Goal: Contribute content: Contribute content

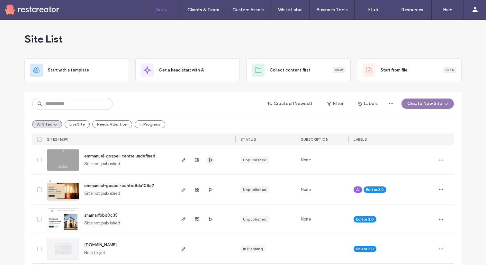
click at [209, 159] on use "button" at bounding box center [210, 160] width 3 height 4
click at [182, 162] on icon "button" at bounding box center [183, 159] width 5 height 5
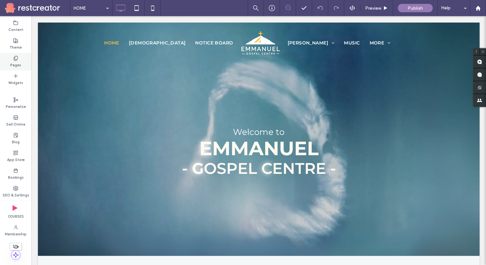
click at [14, 65] on label "Pages" at bounding box center [15, 64] width 11 height 7
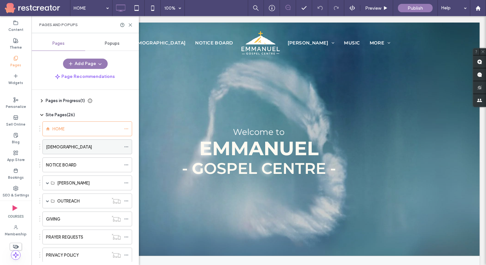
click at [69, 143] on div "SERMONS" at bounding box center [83, 146] width 75 height 7
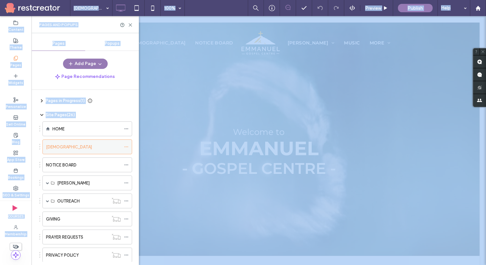
click at [69, 143] on div at bounding box center [243, 132] width 486 height 265
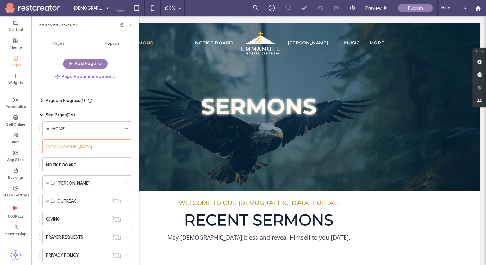
click at [129, 26] on icon at bounding box center [130, 25] width 5 height 5
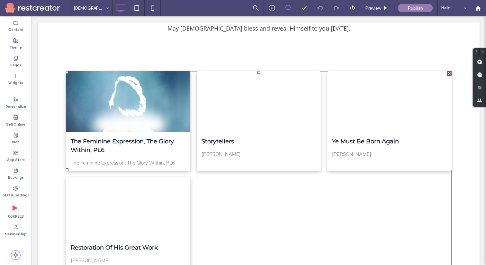
scroll to position [208, 0]
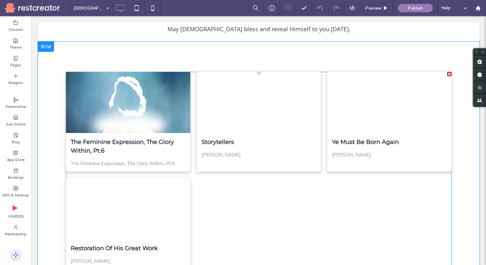
click at [233, 110] on div at bounding box center [259, 102] width 132 height 65
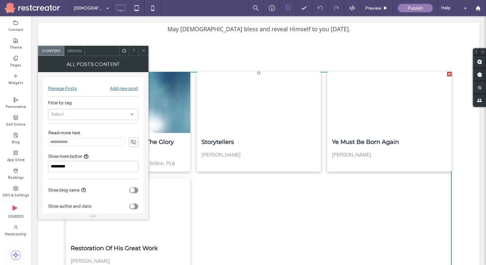
click at [142, 53] on icon at bounding box center [143, 50] width 5 height 5
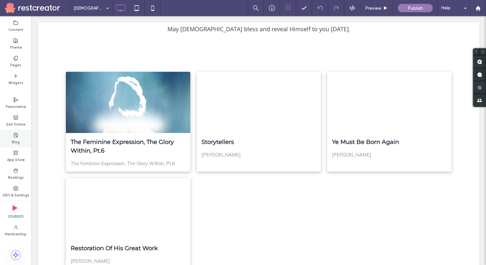
click at [14, 138] on label "Blog" at bounding box center [16, 141] width 8 height 7
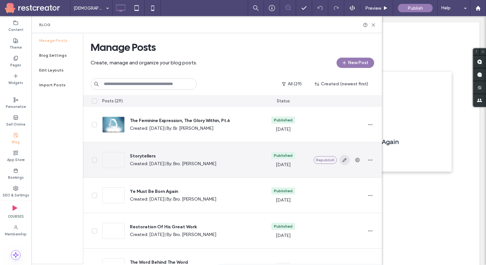
click at [348, 161] on span "button" at bounding box center [345, 160] width 10 height 10
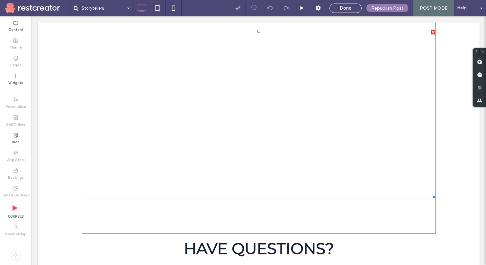
scroll to position [91, 0]
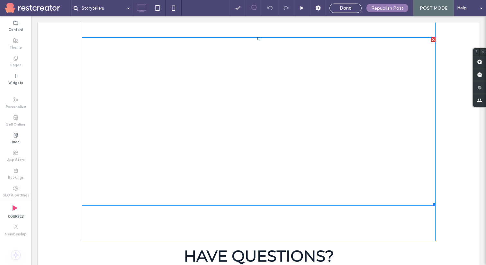
click at [152, 122] on span at bounding box center [259, 121] width 354 height 168
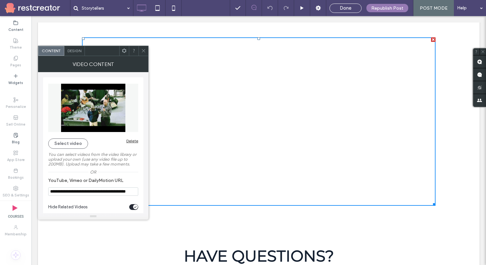
scroll to position [7, 0]
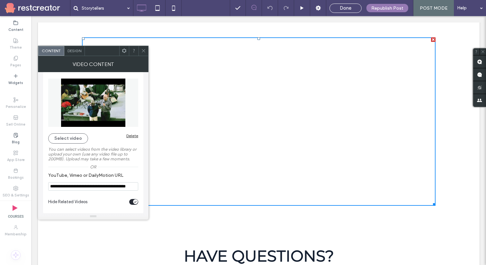
click at [102, 183] on input "**********" at bounding box center [93, 186] width 90 height 8
paste input "YouTube, Vimeo or DailyMotion URL"
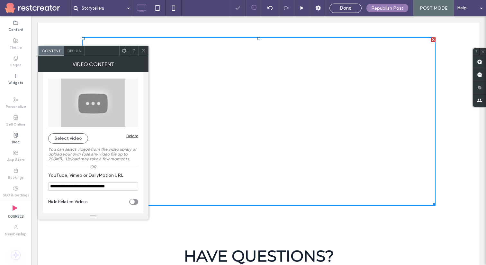
click at [132, 201] on icon "toggle" at bounding box center [132, 202] width 3 height 2
type input "**********"
click at [143, 51] on icon at bounding box center [143, 50] width 5 height 5
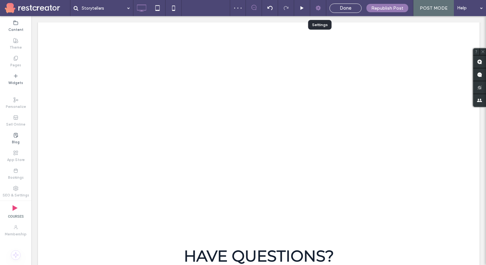
click at [319, 6] on use at bounding box center [318, 7] width 5 height 5
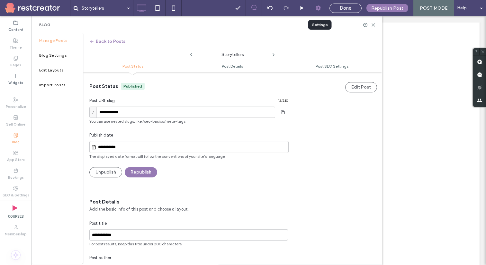
scroll to position [0, 0]
click at [113, 151] on div "**********" at bounding box center [188, 147] width 199 height 12
click at [94, 147] on icon at bounding box center [93, 146] width 5 height 5
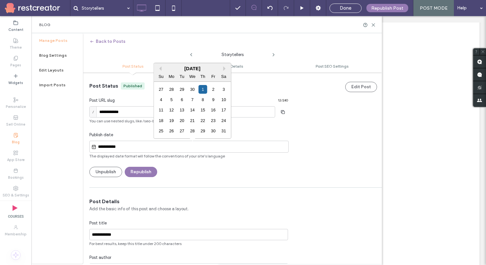
click at [106, 145] on input "**********" at bounding box center [192, 147] width 192 height 8
click at [224, 69] on button "Next Month" at bounding box center [225, 68] width 5 height 5
click at [224, 72] on div "Sa" at bounding box center [223, 76] width 9 height 9
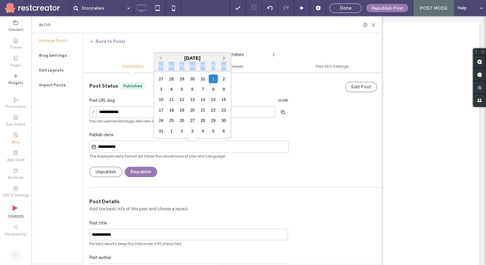
click at [224, 69] on div "Sa" at bounding box center [223, 65] width 9 height 9
click at [225, 60] on button "Next Month" at bounding box center [225, 58] width 5 height 5
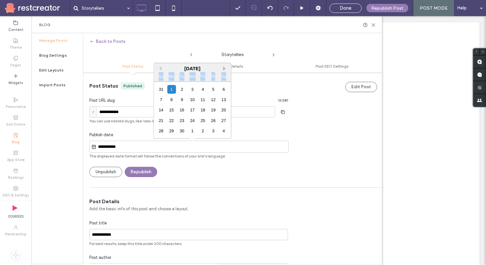
click at [223, 66] on button "Next Month" at bounding box center [225, 68] width 5 height 5
click at [214, 97] on div "10" at bounding box center [213, 99] width 9 height 9
type input "**********"
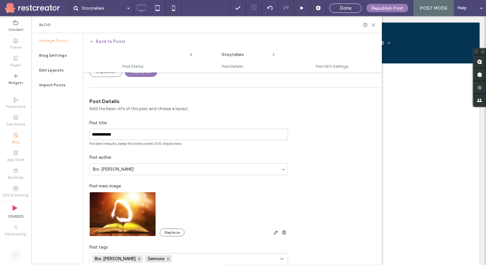
scroll to position [98, 0]
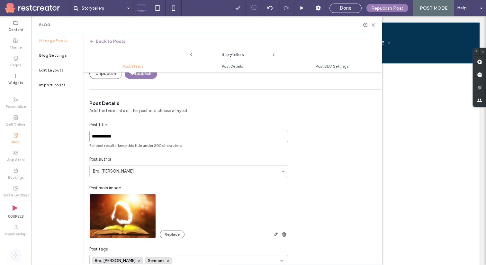
click at [146, 133] on input "**********" at bounding box center [188, 136] width 199 height 11
paste input "**********"
type input "**********"
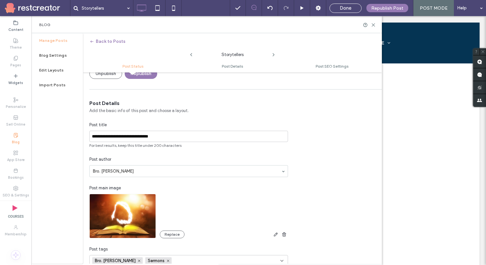
click at [189, 126] on div "Post title" at bounding box center [188, 125] width 199 height 6
drag, startPoint x: 170, startPoint y: 139, endPoint x: 91, endPoint y: 134, distance: 78.6
click at [91, 134] on input "**********" at bounding box center [188, 136] width 199 height 11
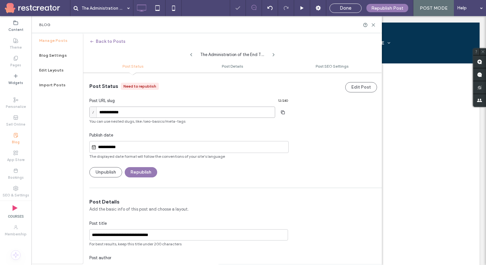
click at [179, 112] on input "**********" at bounding box center [182, 111] width 186 height 11
paste input "**********"
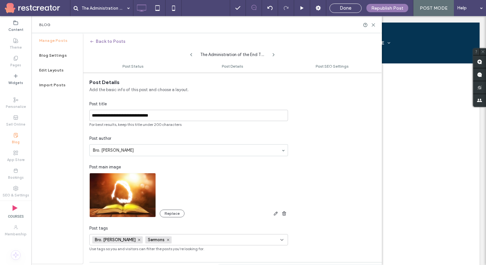
scroll to position [123, 0]
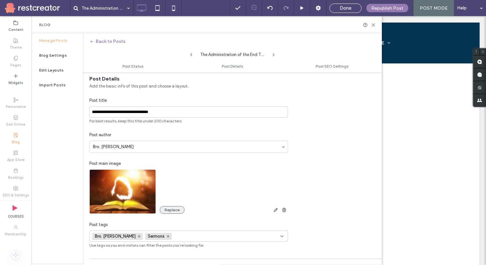
click at [167, 211] on button "Replace" at bounding box center [172, 210] width 25 height 8
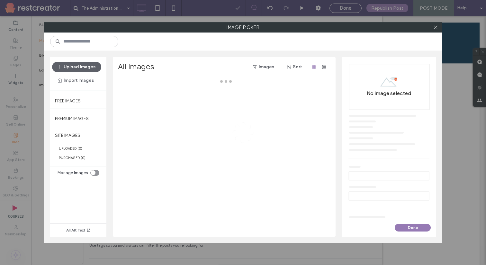
type input "**********"
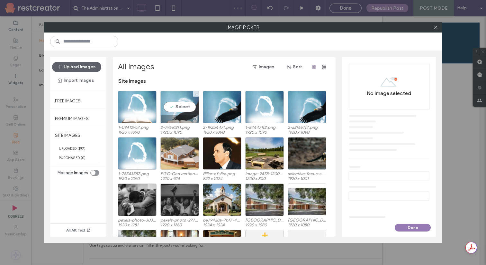
click at [178, 107] on div "Select" at bounding box center [179, 107] width 39 height 32
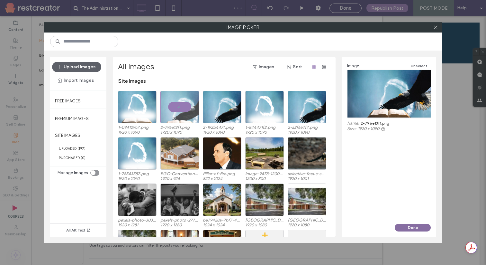
click at [422, 227] on button "Done" at bounding box center [413, 227] width 36 height 8
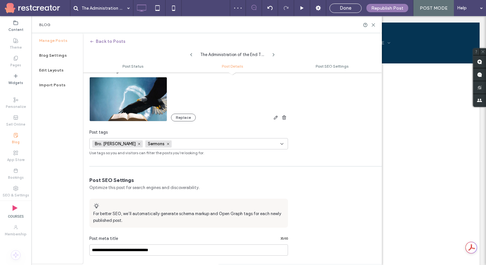
scroll to position [218, 0]
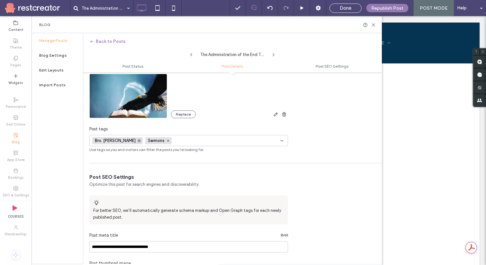
click at [138, 140] on icon at bounding box center [139, 140] width 3 height 3
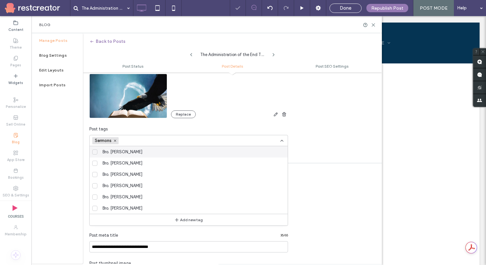
scroll to position [0, 0]
paste input "**********"
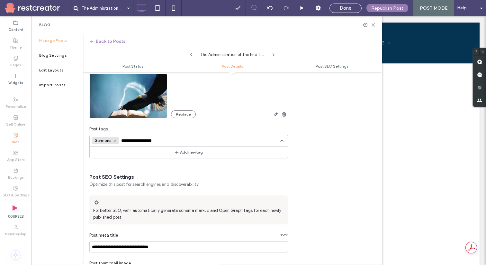
type input "**********"
click at [160, 154] on div "Add new tag" at bounding box center [189, 152] width 198 height 12
click at [181, 152] on button "Add new tag" at bounding box center [188, 152] width 37 height 8
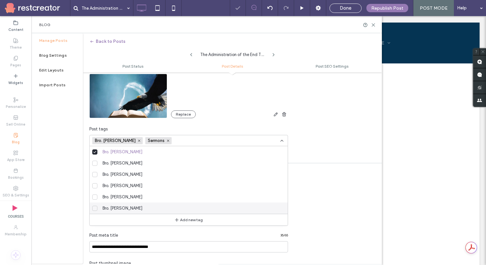
click at [64, 211] on div "Manage Posts Blog Settings Edit Layouts Import Posts" at bounding box center [57, 148] width 51 height 230
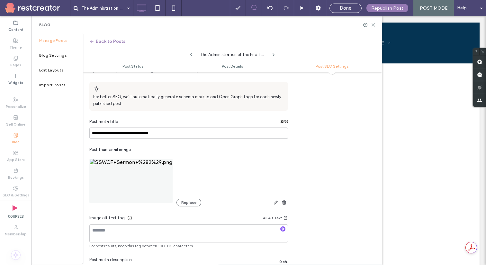
scroll to position [332, 0]
click at [283, 200] on use "button" at bounding box center [284, 201] width 4 height 4
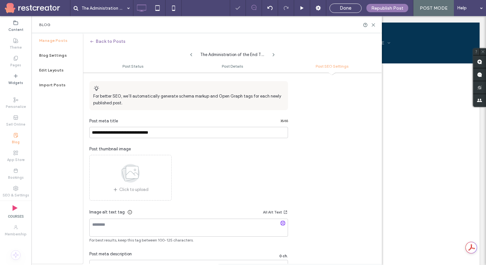
scroll to position [0, 0]
click at [341, 11] on span "Done" at bounding box center [346, 8] width 12 height 6
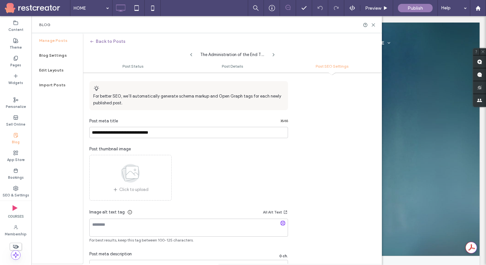
click at [15, 139] on label "Blog" at bounding box center [16, 141] width 8 height 7
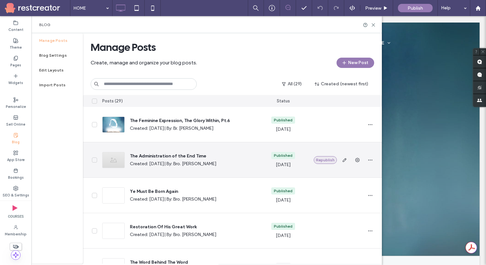
click at [326, 159] on button "Republish" at bounding box center [325, 160] width 23 height 8
click at [344, 161] on use "button" at bounding box center [344, 160] width 4 height 4
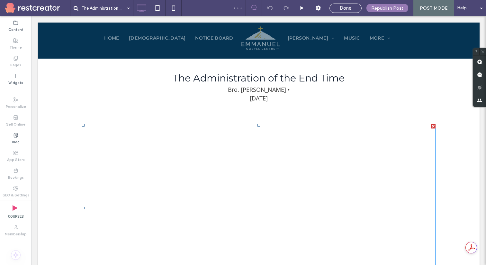
scroll to position [5, 0]
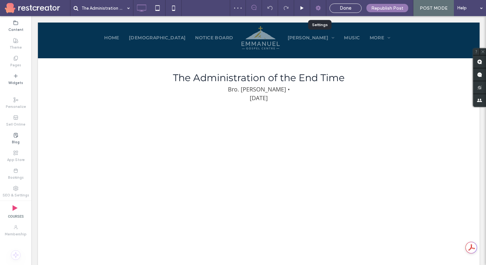
click at [321, 6] on use at bounding box center [318, 7] width 5 height 5
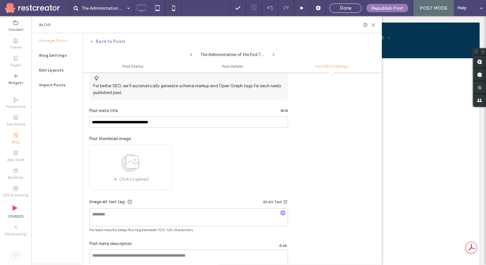
scroll to position [365, 0]
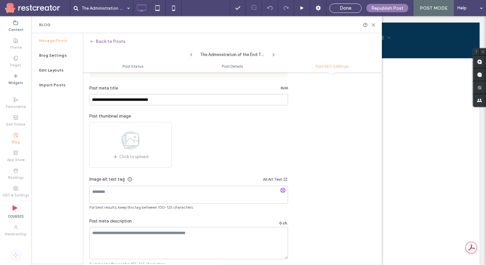
click at [138, 146] on icon at bounding box center [130, 140] width 32 height 21
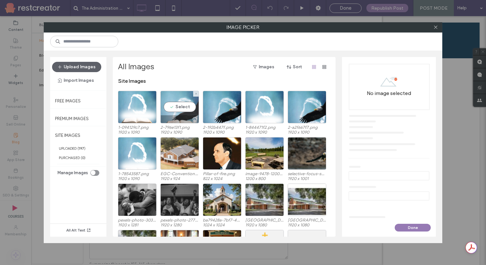
click at [176, 103] on div "Select" at bounding box center [179, 107] width 39 height 32
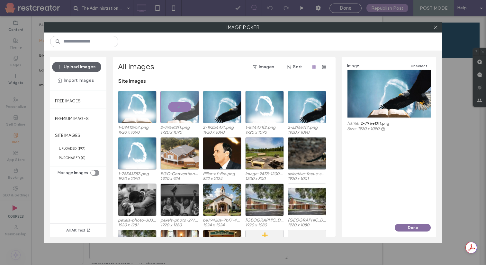
click at [423, 227] on button "Done" at bounding box center [413, 227] width 36 height 8
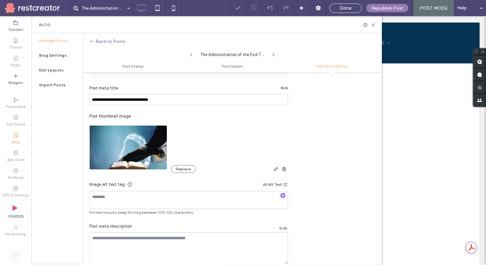
scroll to position [0, 0]
click at [374, 25] on icon at bounding box center [373, 25] width 5 height 5
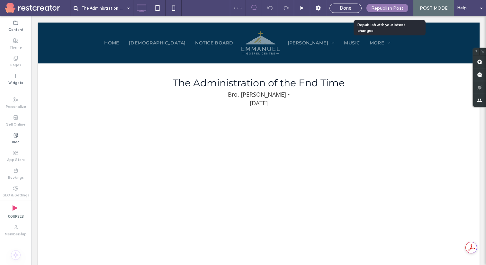
click at [374, 9] on span "Republish Post" at bounding box center [387, 7] width 32 height 5
click at [15, 140] on label "Blog" at bounding box center [16, 141] width 8 height 7
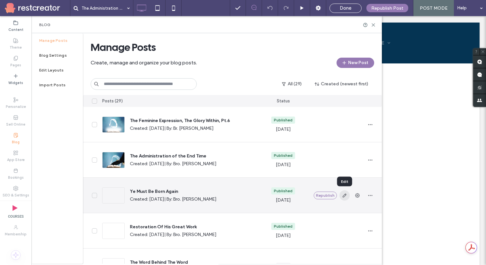
click at [346, 197] on icon "button" at bounding box center [344, 195] width 5 height 5
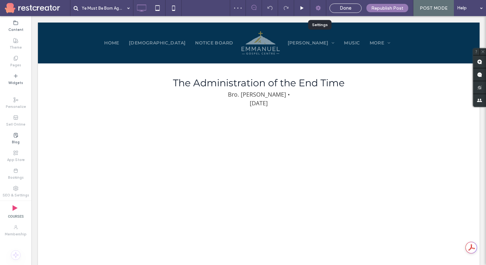
click at [321, 10] on icon at bounding box center [318, 8] width 6 height 6
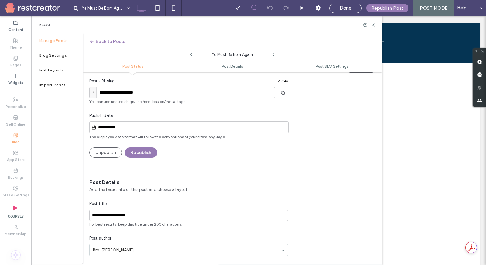
scroll to position [20, 0]
click at [134, 129] on input "**********" at bounding box center [192, 127] width 192 height 8
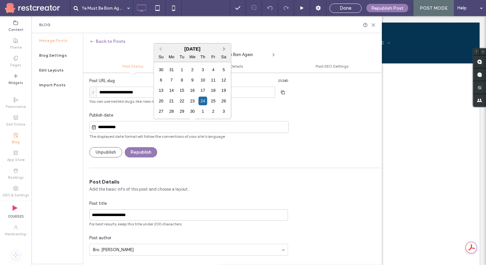
click at [225, 50] on button "Next Month" at bounding box center [225, 49] width 5 height 5
click at [225, 49] on button "Next Month" at bounding box center [225, 49] width 5 height 5
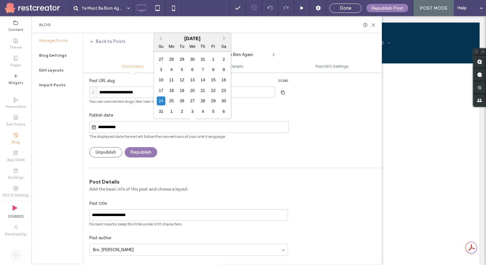
click at [223, 41] on div "August 2025" at bounding box center [192, 38] width 77 height 5
click at [223, 40] on button "Next Month" at bounding box center [225, 38] width 5 height 5
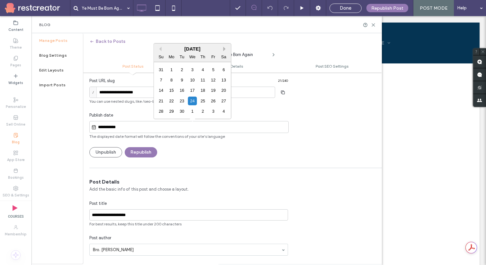
click at [224, 50] on button "Next Month" at bounding box center [225, 49] width 5 height 5
click at [161, 77] on div "5" at bounding box center [161, 80] width 9 height 9
type input "**********"
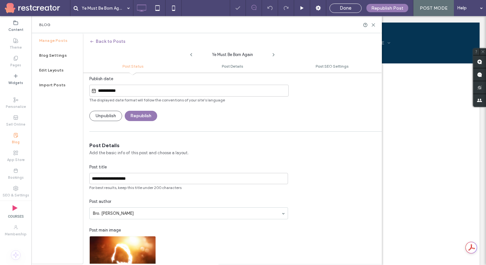
scroll to position [63, 0]
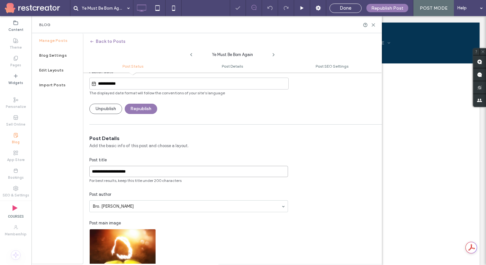
click at [130, 176] on input "**********" at bounding box center [188, 171] width 199 height 11
click at [130, 174] on input "**********" at bounding box center [188, 171] width 199 height 11
paste input
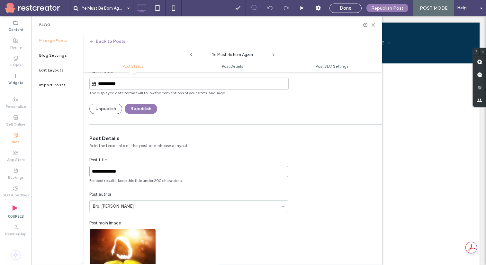
type input "**********"
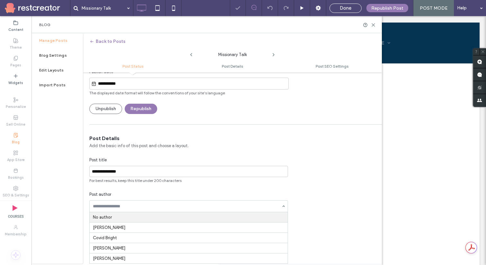
type input "**********"
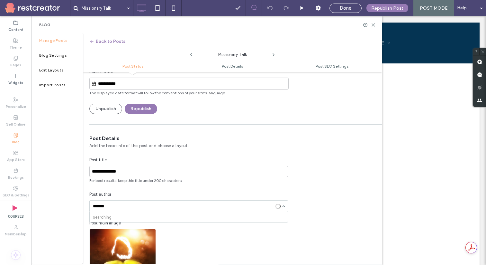
type input "********"
click at [114, 208] on input at bounding box center [187, 206] width 188 height 5
click at [114, 205] on input at bounding box center [187, 206] width 188 height 5
click at [181, 223] on div "Post main image" at bounding box center [188, 223] width 199 height 6
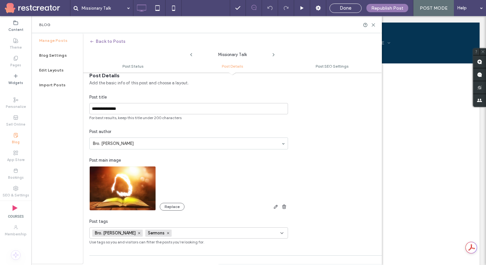
scroll to position [133, 0]
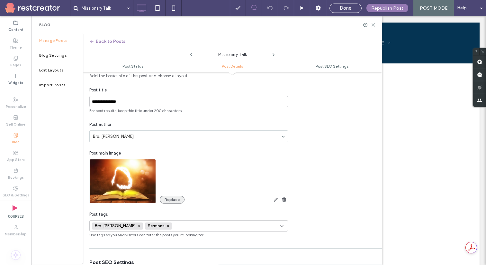
click at [176, 200] on button "Replace" at bounding box center [172, 200] width 25 height 8
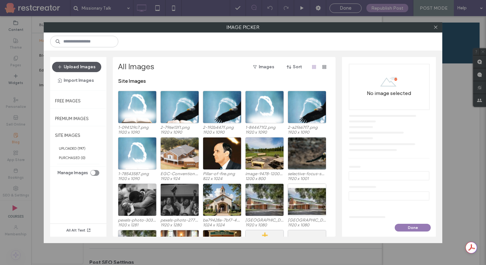
click at [91, 69] on button "Upload Images" at bounding box center [76, 67] width 49 height 10
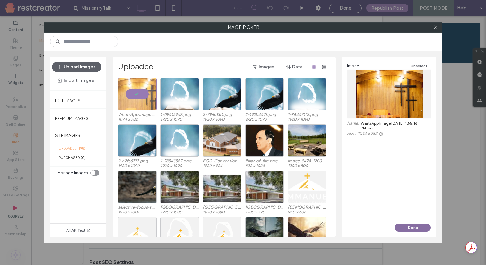
click at [404, 224] on button "Done" at bounding box center [413, 227] width 36 height 8
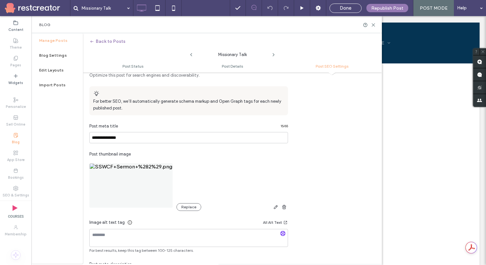
scroll to position [328, 0]
click at [192, 204] on button "Replace" at bounding box center [189, 206] width 25 height 8
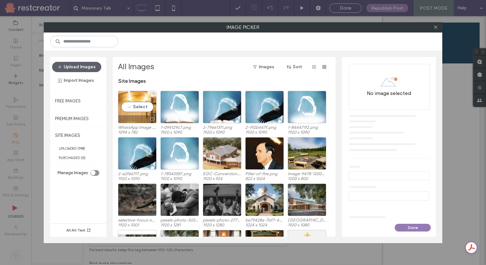
click at [131, 105] on div "Select" at bounding box center [137, 107] width 39 height 32
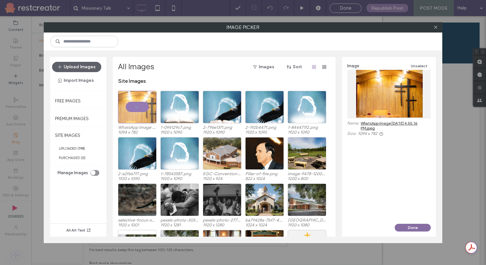
click at [400, 226] on button "Done" at bounding box center [413, 227] width 36 height 8
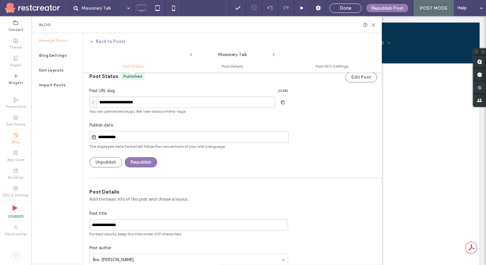
scroll to position [0, 0]
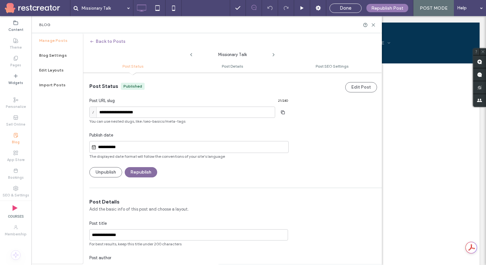
click at [149, 173] on button "Republish" at bounding box center [141, 172] width 32 height 10
click at [191, 112] on input "**********" at bounding box center [182, 111] width 186 height 11
paste input
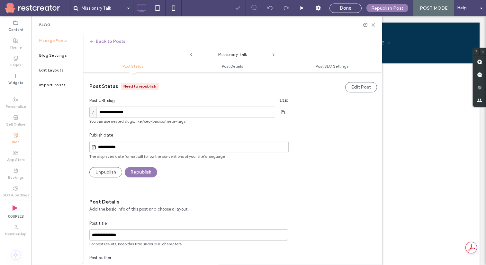
click at [207, 136] on div "Publish date" at bounding box center [188, 135] width 199 height 6
type input "**********"
click at [135, 171] on button "Republish" at bounding box center [141, 172] width 32 height 10
click at [354, 90] on button "Edit Post" at bounding box center [361, 87] width 32 height 10
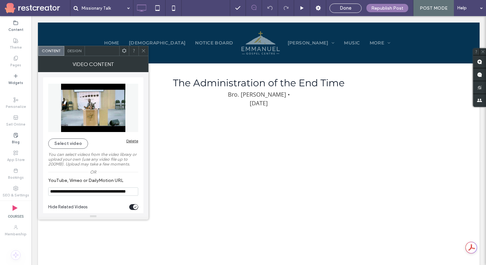
click at [119, 194] on input "**********" at bounding box center [93, 191] width 90 height 8
paste input "*"
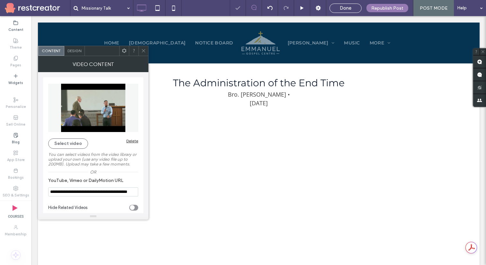
click at [134, 208] on div "toggle" at bounding box center [132, 207] width 5 height 5
type input "**********"
click at [73, 50] on span "Design" at bounding box center [75, 50] width 14 height 5
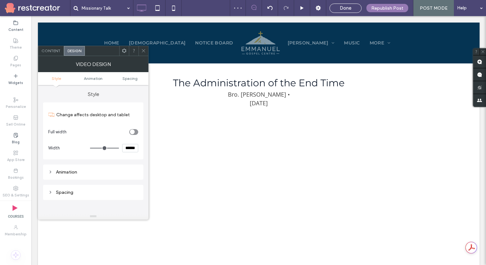
click at [143, 52] on icon at bounding box center [143, 50] width 5 height 5
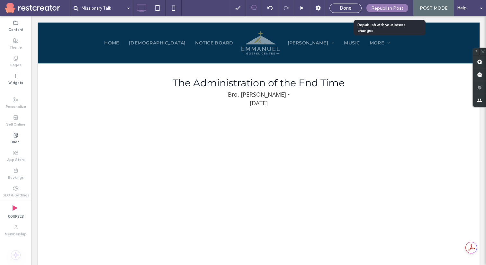
click at [383, 11] on div "Republish Post" at bounding box center [388, 8] width 42 height 8
click at [19, 141] on label "Blog" at bounding box center [16, 141] width 8 height 7
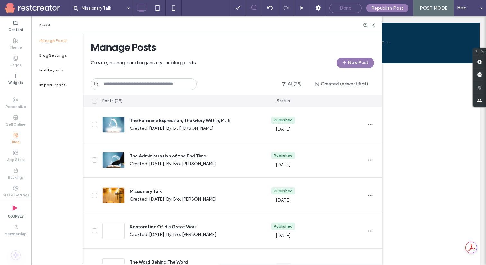
click at [342, 8] on span "Done" at bounding box center [346, 8] width 12 height 6
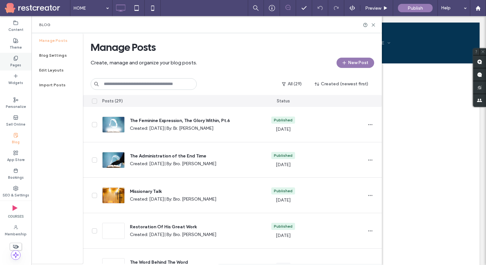
click at [18, 60] on icon at bounding box center [15, 58] width 5 height 5
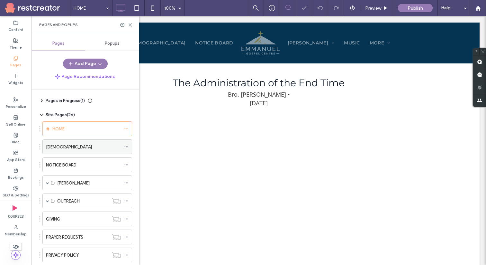
click at [60, 147] on label "SERMONS" at bounding box center [69, 146] width 46 height 11
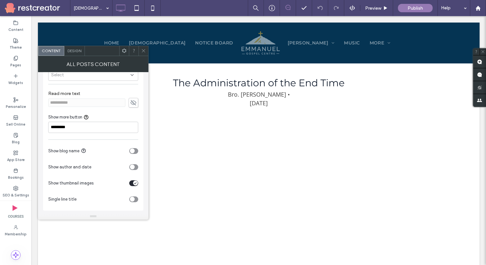
scroll to position [40, 0]
click at [134, 165] on div "toggle" at bounding box center [132, 166] width 5 height 5
click at [133, 151] on div "toggle" at bounding box center [132, 150] width 5 height 5
click at [133, 150] on div "toggle" at bounding box center [135, 150] width 5 height 5
click at [130, 198] on div "toggle" at bounding box center [132, 198] width 5 height 5
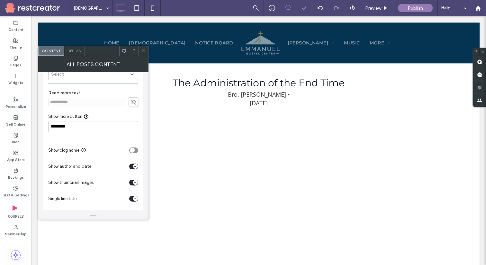
click at [133, 197] on div "toggle" at bounding box center [135, 198] width 5 height 5
click at [141, 49] on icon at bounding box center [143, 50] width 5 height 5
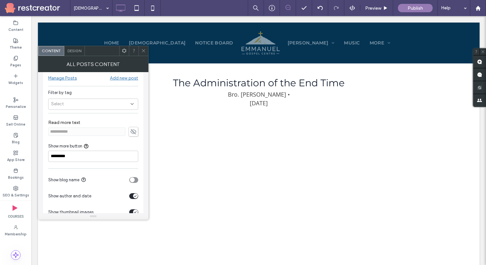
scroll to position [0, 0]
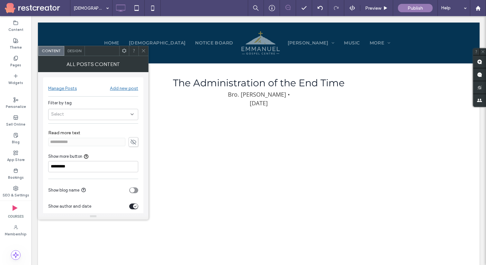
click at [71, 87] on div "Manage Posts" at bounding box center [62, 88] width 29 height 5
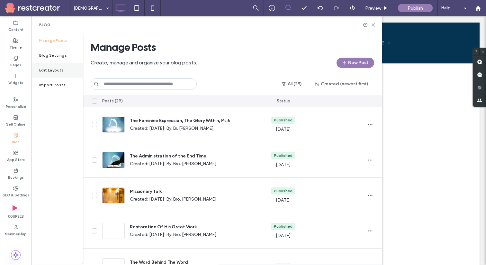
click at [65, 74] on div "Edit Layouts" at bounding box center [57, 70] width 51 height 15
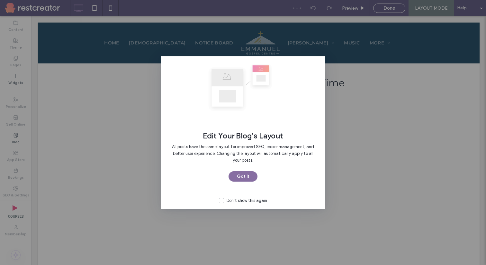
click at [247, 174] on button "Got It" at bounding box center [243, 176] width 29 height 10
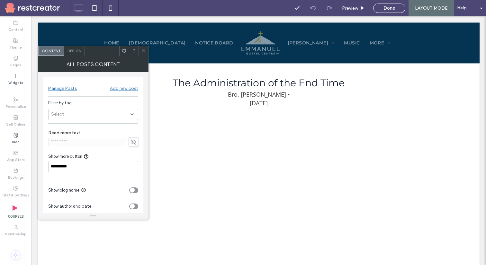
click at [85, 192] on icon at bounding box center [83, 189] width 5 height 5
click at [74, 190] on span "Show blog name" at bounding box center [63, 189] width 31 height 5
click at [88, 203] on div "Show author and date" at bounding box center [87, 206] width 78 height 7
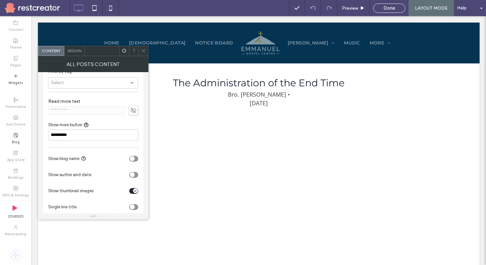
scroll to position [40, 0]
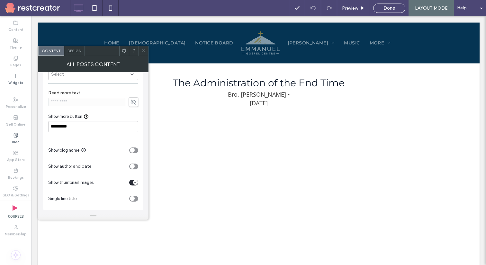
click at [134, 166] on div "toggle" at bounding box center [132, 166] width 5 height 5
click at [129, 200] on section "Single line title" at bounding box center [93, 198] width 90 height 16
drag, startPoint x: 74, startPoint y: 128, endPoint x: 61, endPoint y: 127, distance: 12.9
click at [61, 127] on input "**********" at bounding box center [93, 126] width 90 height 11
type input "**********"
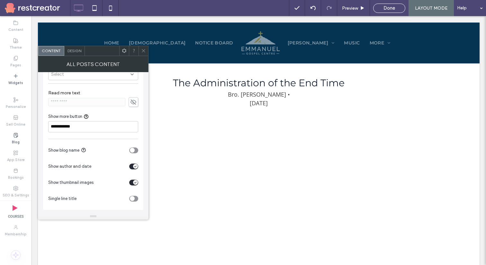
click at [80, 50] on span "Design" at bounding box center [75, 50] width 14 height 5
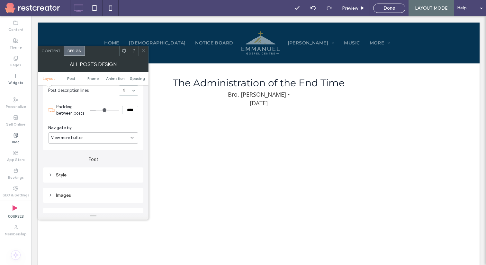
scroll to position [118, 0]
click at [88, 172] on div "Style" at bounding box center [93, 173] width 90 height 5
click at [140, 50] on div at bounding box center [144, 51] width 10 height 10
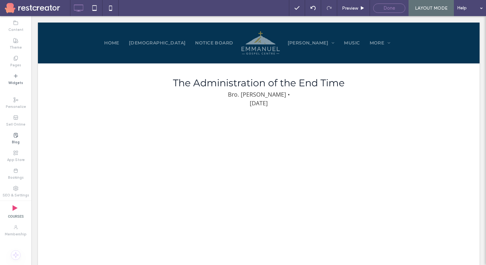
click at [385, 5] on div "Done" at bounding box center [389, 8] width 32 height 9
click at [387, 7] on span "Done" at bounding box center [390, 8] width 12 height 6
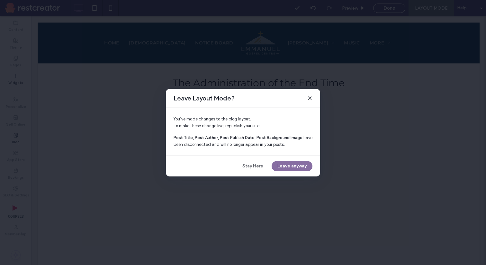
click at [276, 165] on button "Leave anyway" at bounding box center [292, 166] width 41 height 10
